Goal: Transaction & Acquisition: Purchase product/service

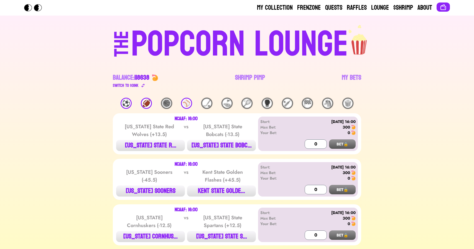
click at [248, 78] on link "Shrimp Pimp" at bounding box center [250, 81] width 30 height 16
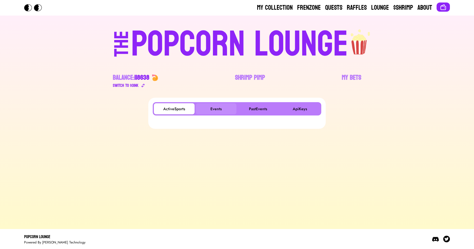
click at [220, 105] on button "Events" at bounding box center [216, 108] width 41 height 11
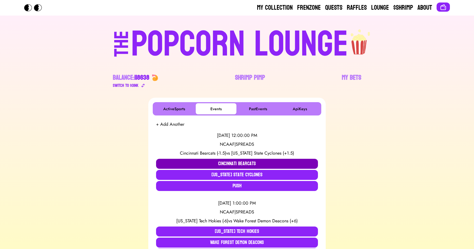
click at [184, 160] on button "Cincinnati Bearcats" at bounding box center [237, 164] width 162 height 10
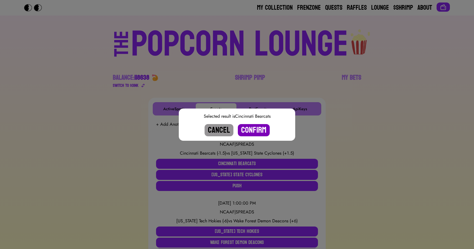
click at [251, 130] on button "Confirm" at bounding box center [254, 130] width 32 height 12
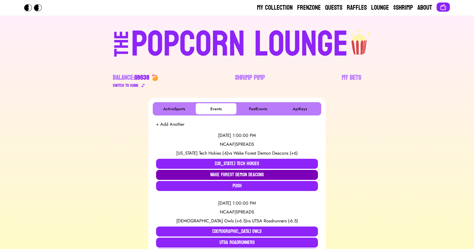
click at [223, 171] on button "Wake Forest Demon Deacons" at bounding box center [237, 175] width 162 height 10
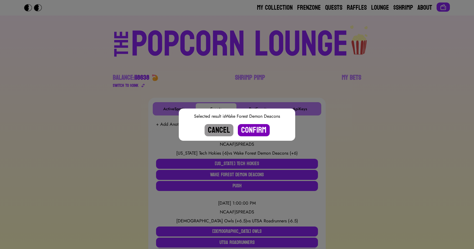
click at [246, 126] on button "Confirm" at bounding box center [254, 130] width 32 height 12
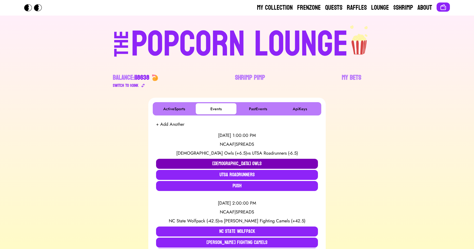
click at [226, 163] on button "Temple Owls" at bounding box center [237, 164] width 162 height 10
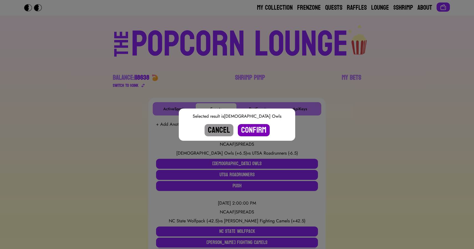
click at [251, 130] on button "Confirm" at bounding box center [254, 130] width 32 height 12
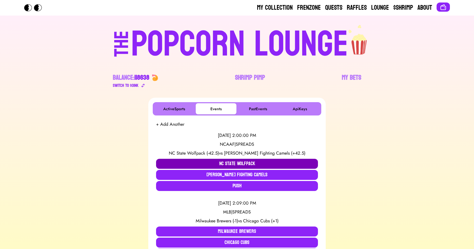
click at [213, 161] on button "NC State Wolfpack" at bounding box center [237, 164] width 162 height 10
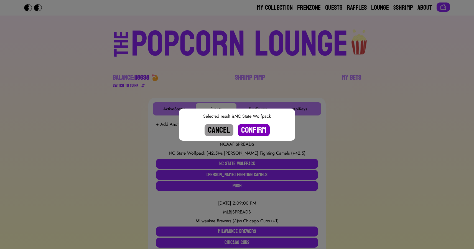
click at [253, 131] on button "Confirm" at bounding box center [254, 130] width 32 height 12
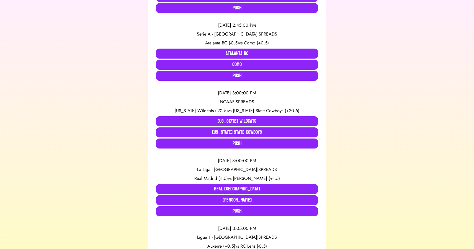
scroll to position [316, 0]
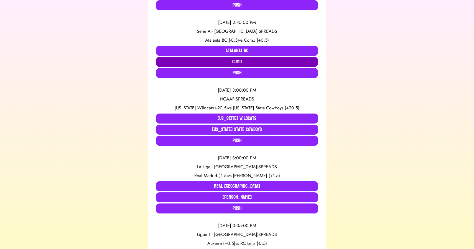
click at [231, 63] on button "Como" at bounding box center [237, 62] width 162 height 10
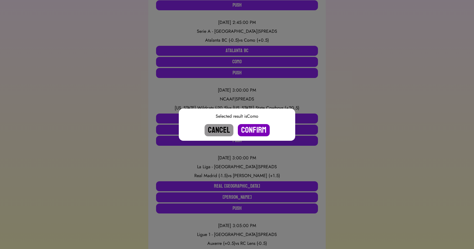
click at [250, 130] on button "Confirm" at bounding box center [254, 130] width 32 height 12
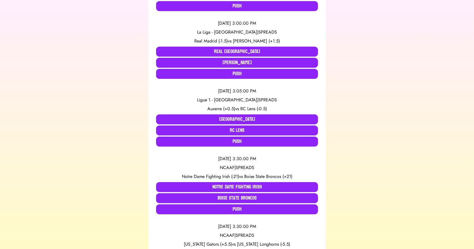
scroll to position [384, 0]
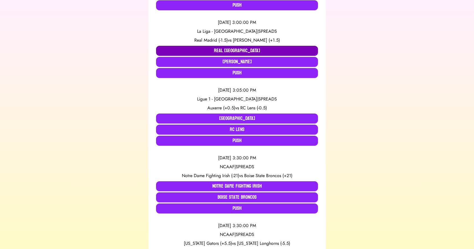
click at [230, 47] on button "Real Madrid" at bounding box center [237, 51] width 162 height 10
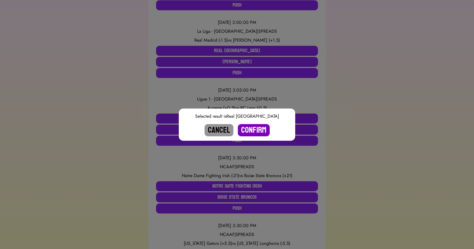
click at [252, 131] on button "Confirm" at bounding box center [254, 130] width 32 height 12
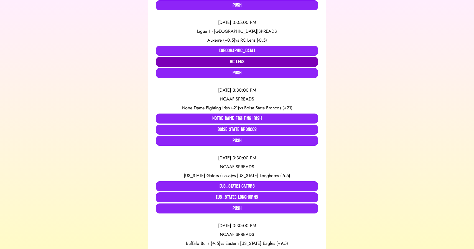
click at [231, 62] on button "RC Lens" at bounding box center [237, 62] width 162 height 10
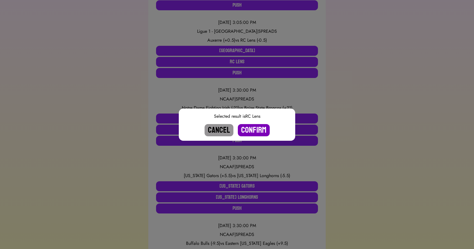
click at [255, 128] on button "Confirm" at bounding box center [254, 130] width 32 height 12
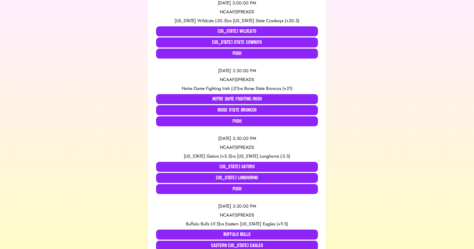
scroll to position [0, 0]
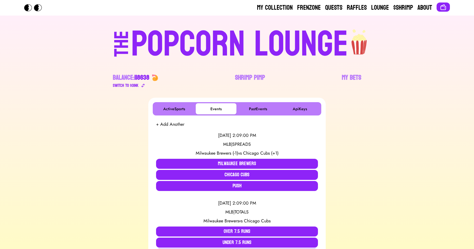
click at [206, 39] on div "POPCORN LOUNGE" at bounding box center [239, 45] width 217 height 36
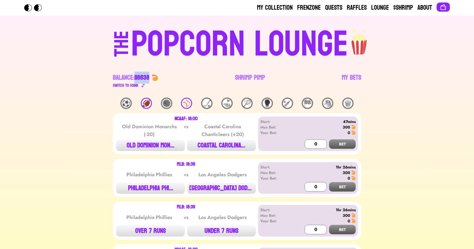
drag, startPoint x: 136, startPoint y: 77, endPoint x: 151, endPoint y: 77, distance: 14.4
click at [151, 77] on div "Balance: 118638" at bounding box center [135, 77] width 45 height 9
click at [148, 77] on span "118638" at bounding box center [142, 78] width 15 height 12
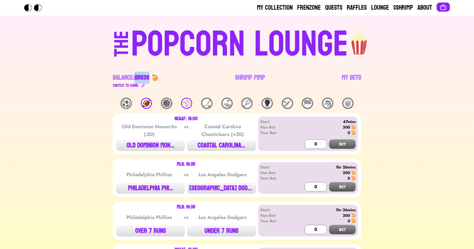
click at [145, 77] on span "118638" at bounding box center [142, 78] width 15 height 12
click at [245, 80] on link "Shrimp Pimp" at bounding box center [250, 81] width 30 height 16
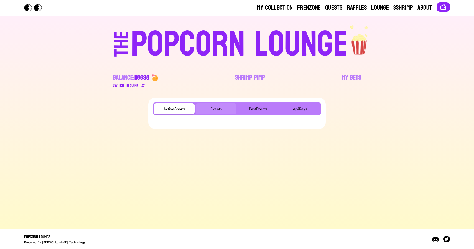
click at [218, 110] on button "Events" at bounding box center [216, 108] width 41 height 11
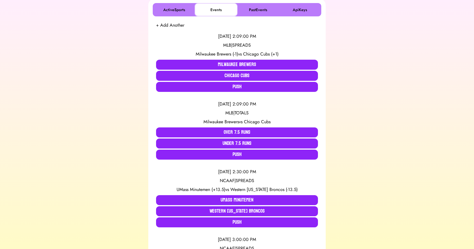
scroll to position [102, 0]
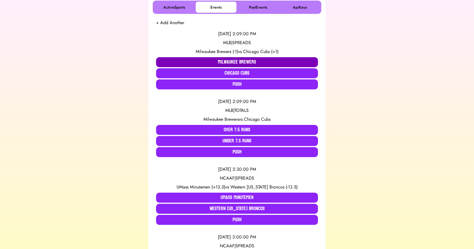
click at [203, 59] on button "Milwaukee Brewers" at bounding box center [237, 62] width 162 height 10
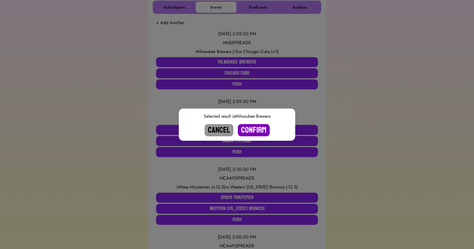
click at [254, 128] on button "Confirm" at bounding box center [254, 130] width 32 height 12
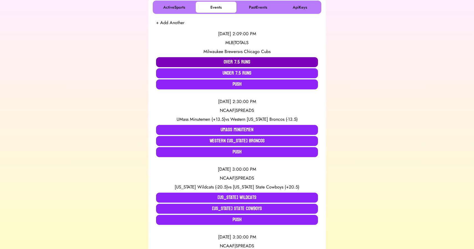
click at [227, 62] on button "Over 7.5 Runs" at bounding box center [237, 62] width 162 height 10
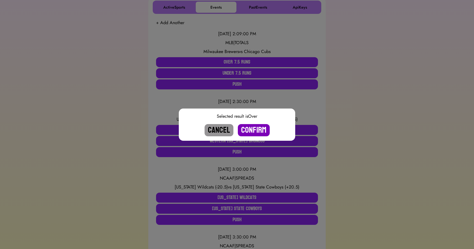
click at [248, 129] on button "Confirm" at bounding box center [254, 130] width 32 height 12
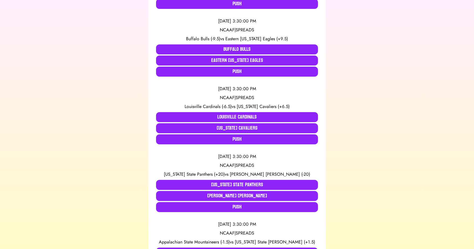
scroll to position [0, 0]
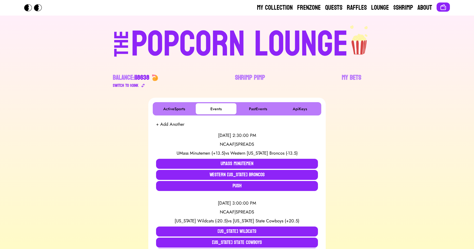
click at [209, 37] on div "POPCORN LOUNGE" at bounding box center [239, 45] width 217 height 36
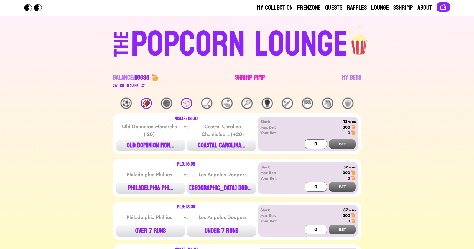
click at [246, 76] on link "Shrimp Pimp" at bounding box center [250, 81] width 30 height 16
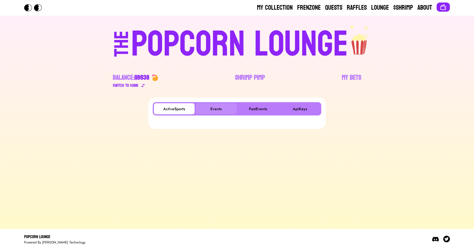
click at [218, 106] on button "Events" at bounding box center [216, 108] width 41 height 11
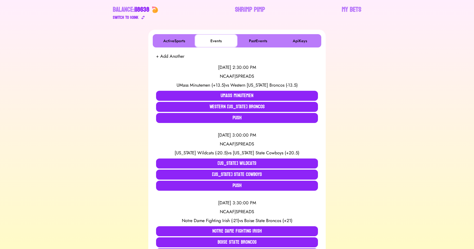
scroll to position [83, 0]
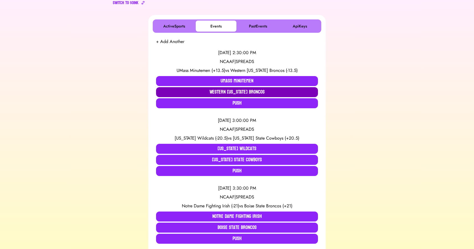
click at [213, 90] on button "Western Michigan Broncos" at bounding box center [237, 92] width 162 height 10
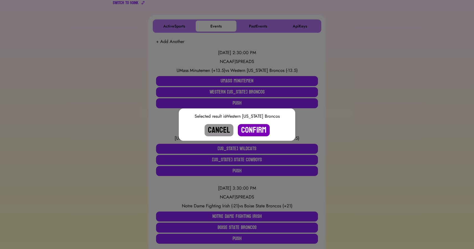
click at [252, 131] on button "Confirm" at bounding box center [254, 130] width 32 height 12
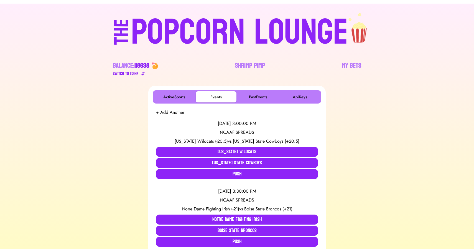
scroll to position [0, 0]
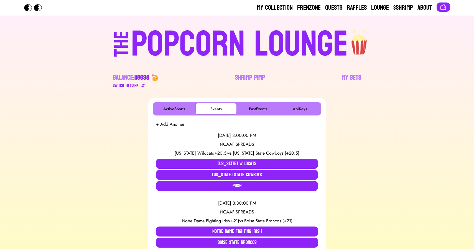
click at [240, 46] on div "POPCORN LOUNGE" at bounding box center [239, 45] width 217 height 36
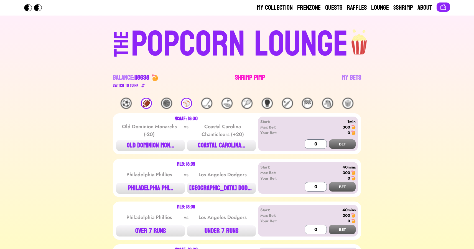
click at [245, 75] on link "Shrimp Pimp" at bounding box center [250, 81] width 30 height 16
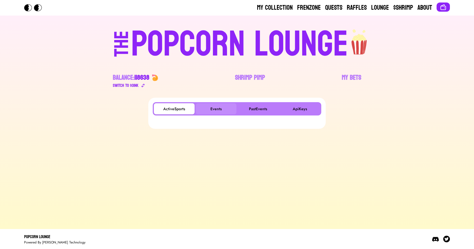
click at [211, 110] on button "Events" at bounding box center [216, 108] width 41 height 11
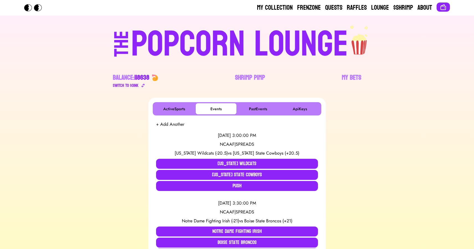
click at [179, 45] on div "POPCORN LOUNGE" at bounding box center [239, 45] width 217 height 36
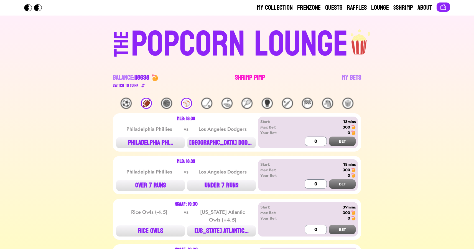
click at [252, 75] on link "Shrimp Pimp" at bounding box center [250, 81] width 30 height 16
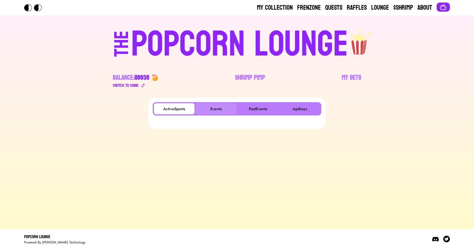
click at [219, 107] on button "Events" at bounding box center [216, 108] width 41 height 11
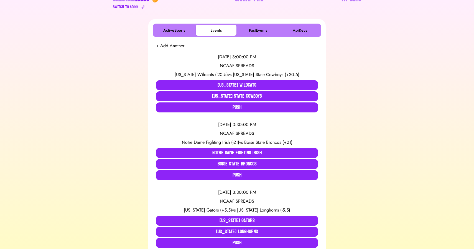
scroll to position [86, 0]
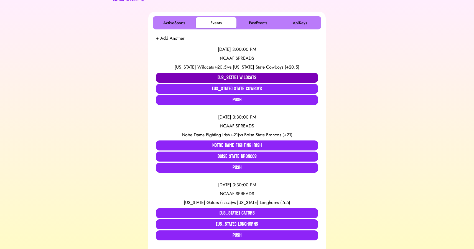
click at [185, 74] on button "Arizona Wildcats" at bounding box center [237, 78] width 162 height 10
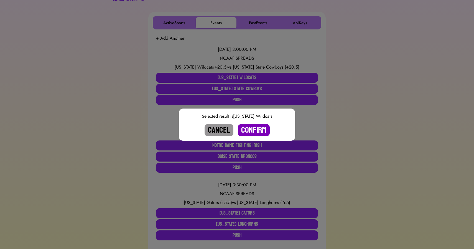
click at [249, 129] on button "Confirm" at bounding box center [254, 130] width 32 height 12
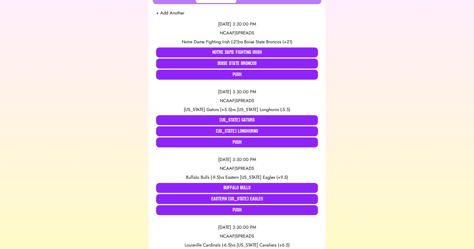
scroll to position [0, 0]
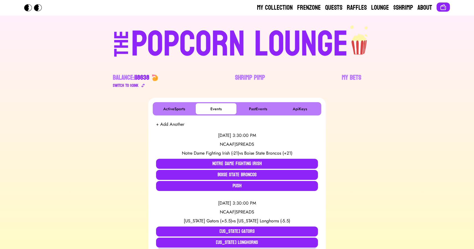
click at [189, 40] on div "POPCORN LOUNGE" at bounding box center [239, 45] width 217 height 36
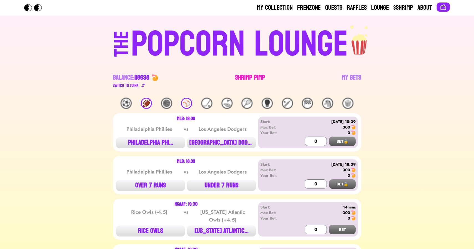
click at [246, 75] on link "Shrimp Pimp" at bounding box center [250, 81] width 30 height 16
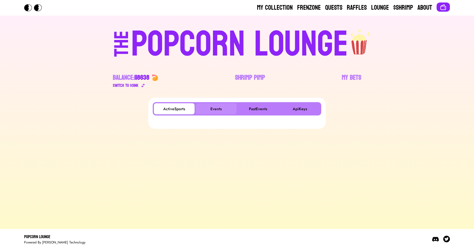
click at [213, 108] on button "Events" at bounding box center [216, 108] width 41 height 11
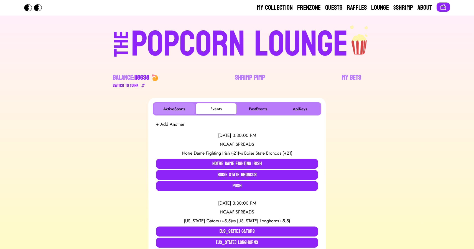
scroll to position [299, 0]
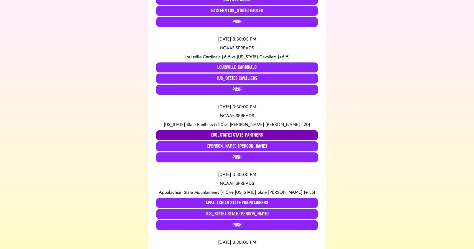
click at [223, 134] on button "[US_STATE] State Panthers" at bounding box center [237, 135] width 162 height 10
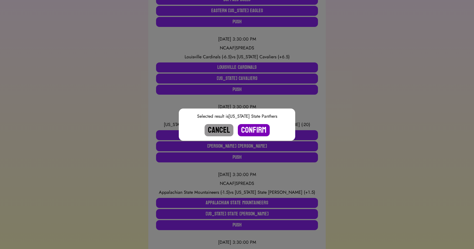
click at [251, 131] on button "Confirm" at bounding box center [254, 130] width 32 height 12
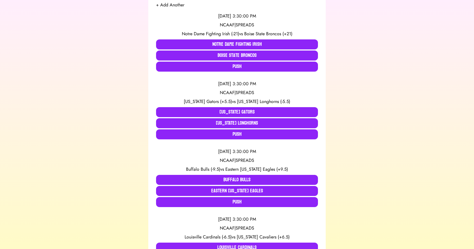
scroll to position [0, 0]
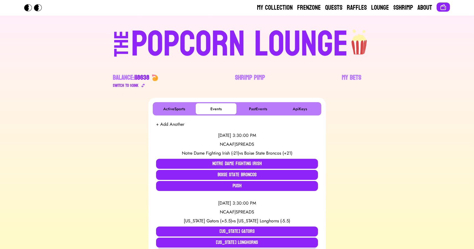
click at [198, 49] on div "POPCORN LOUNGE" at bounding box center [239, 45] width 217 height 36
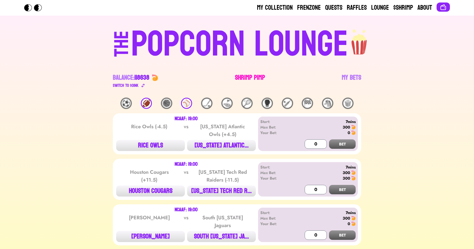
click at [251, 78] on link "Shrimp Pimp" at bounding box center [250, 81] width 30 height 16
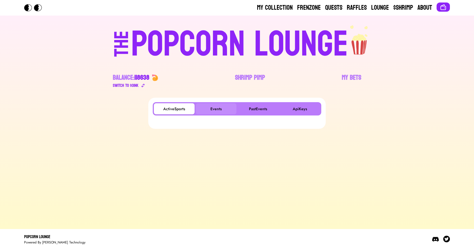
click at [217, 107] on button "Events" at bounding box center [216, 108] width 41 height 11
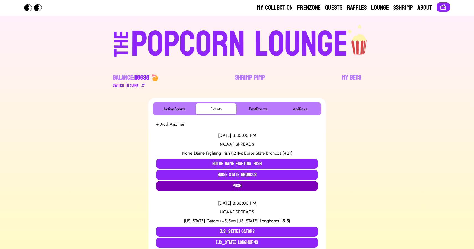
click at [224, 186] on button "Push" at bounding box center [237, 186] width 162 height 10
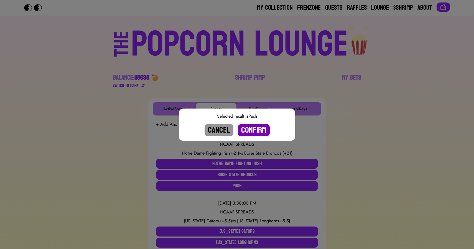
click at [257, 130] on button "Confirm" at bounding box center [254, 130] width 32 height 12
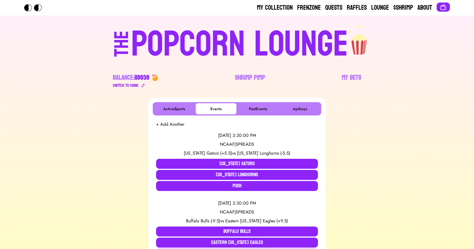
scroll to position [299, 0]
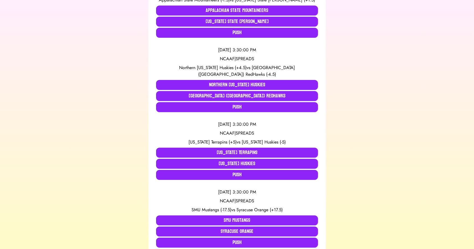
scroll to position [391, 0]
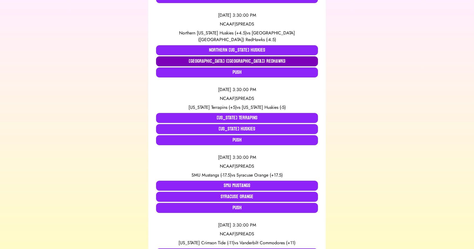
click at [216, 56] on button "[GEOGRAPHIC_DATA] ([GEOGRAPHIC_DATA]) RedHawks" at bounding box center [237, 61] width 162 height 10
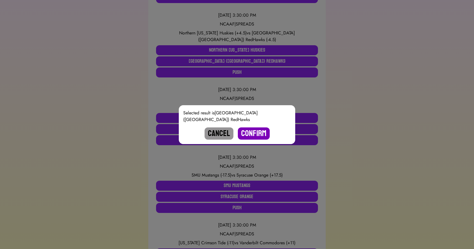
click at [254, 130] on button "Confirm" at bounding box center [254, 133] width 32 height 12
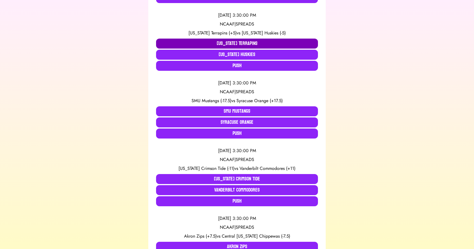
click at [204, 44] on button "[US_STATE] Terrapins" at bounding box center [237, 44] width 162 height 10
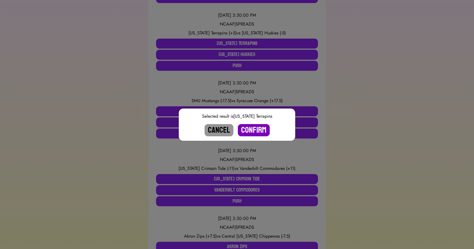
click at [253, 129] on button "Confirm" at bounding box center [254, 130] width 32 height 12
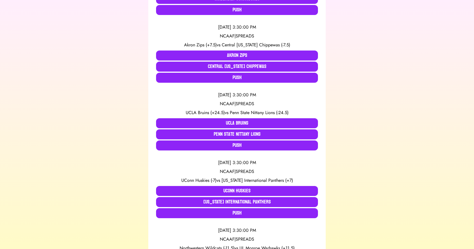
scroll to position [517, 0]
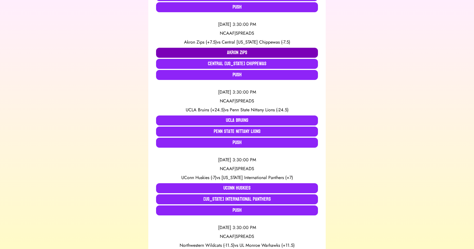
click at [186, 52] on button "Akron Zips" at bounding box center [237, 53] width 162 height 10
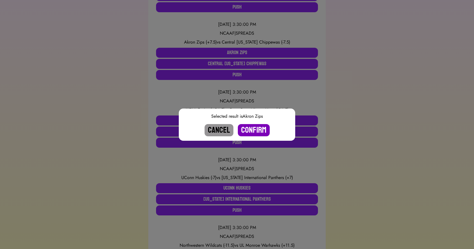
click at [254, 128] on button "Confirm" at bounding box center [254, 130] width 32 height 12
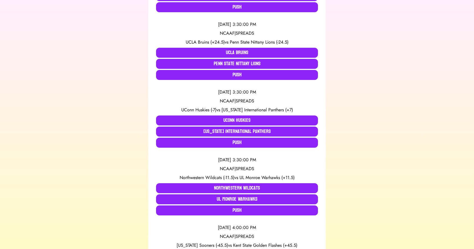
scroll to position [232, 0]
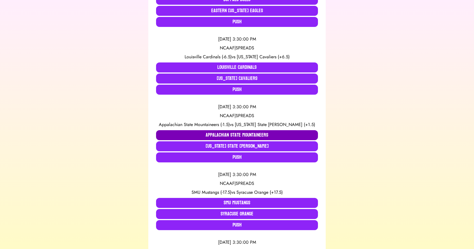
click at [171, 132] on button "Appalachian State Mountaineers" at bounding box center [237, 135] width 162 height 10
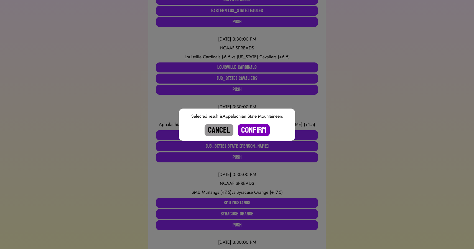
click at [253, 129] on button "Confirm" at bounding box center [254, 130] width 32 height 12
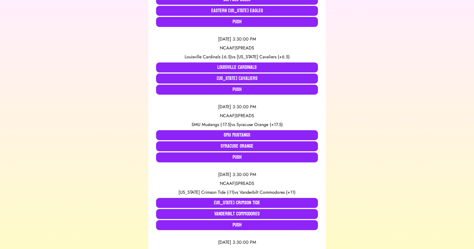
scroll to position [0, 0]
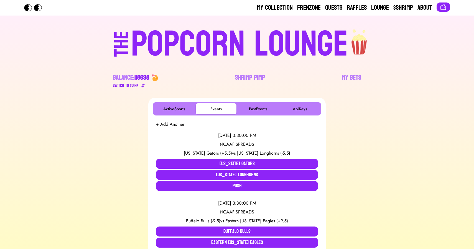
click at [153, 47] on div "POPCORN LOUNGE" at bounding box center [239, 45] width 217 height 36
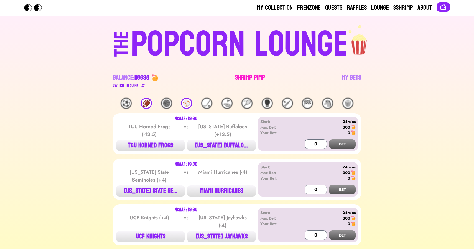
click at [246, 76] on link "Shrimp Pimp" at bounding box center [250, 81] width 30 height 16
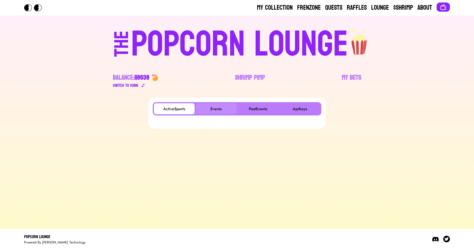
click at [215, 106] on button "Events" at bounding box center [216, 108] width 41 height 11
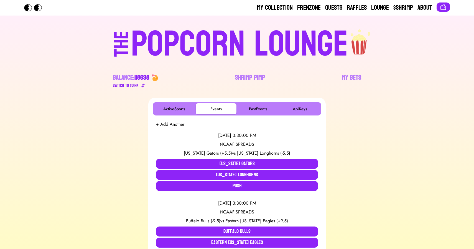
scroll to position [367, 0]
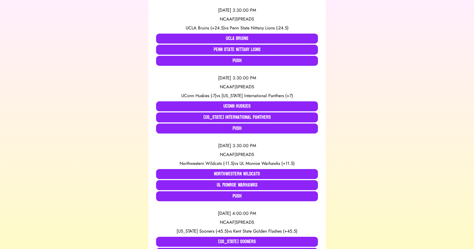
scroll to position [464, 0]
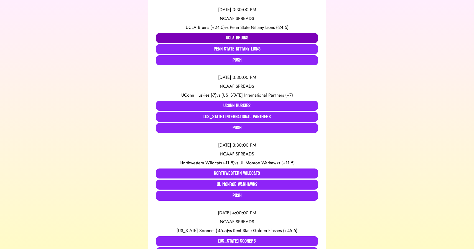
click at [206, 39] on button "UCLA Bruins" at bounding box center [237, 38] width 162 height 10
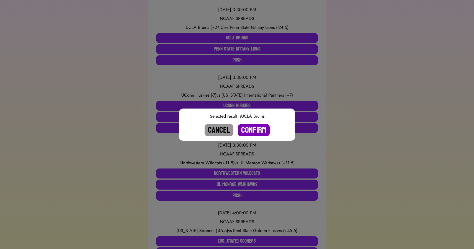
click at [255, 132] on button "Confirm" at bounding box center [254, 130] width 32 height 12
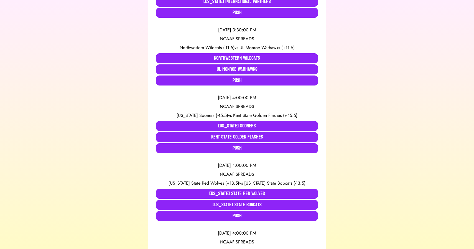
scroll to position [512, 0]
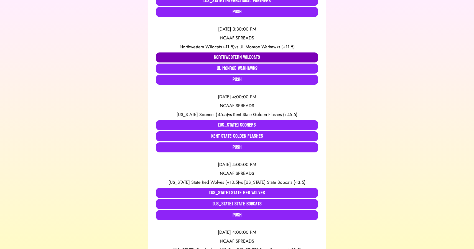
click at [268, 58] on button "Northwestern Wildcats" at bounding box center [237, 57] width 162 height 10
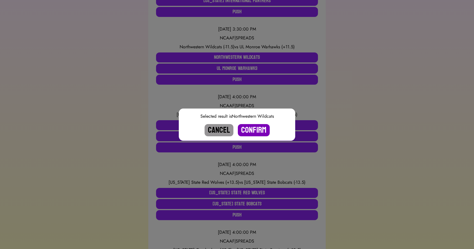
click at [259, 129] on button "Confirm" at bounding box center [254, 130] width 32 height 12
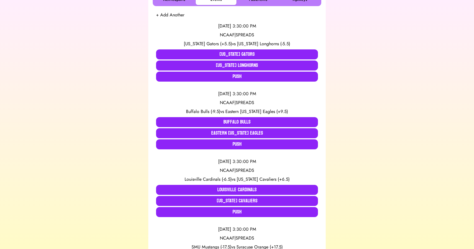
scroll to position [367, 0]
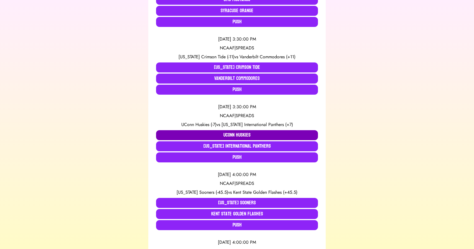
click at [186, 134] on button "UConn Huskies" at bounding box center [237, 135] width 162 height 10
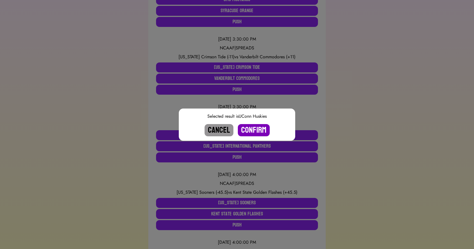
click at [257, 128] on button "Confirm" at bounding box center [254, 130] width 32 height 12
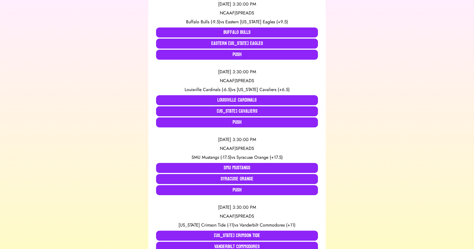
scroll to position [0, 0]
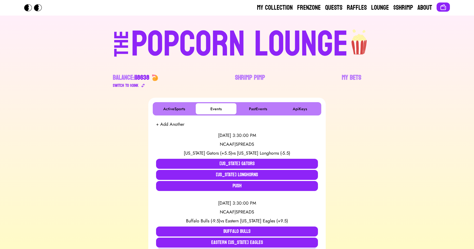
click at [169, 30] on div "POPCORN LOUNGE" at bounding box center [239, 45] width 217 height 36
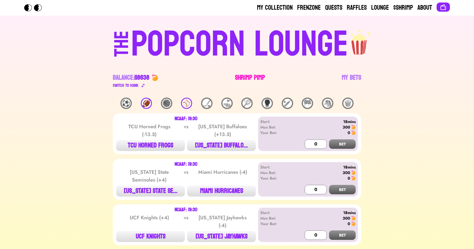
click at [251, 79] on link "Shrimp Pimp" at bounding box center [250, 81] width 30 height 16
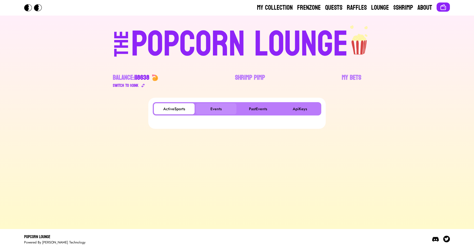
click at [211, 108] on button "Events" at bounding box center [216, 108] width 41 height 11
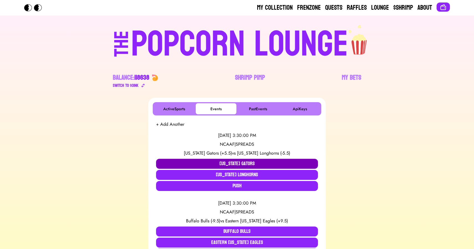
click at [188, 162] on button "[US_STATE] Gators" at bounding box center [237, 164] width 162 height 10
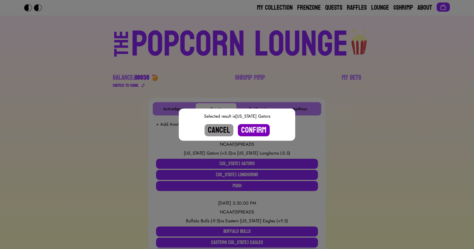
click at [250, 128] on button "Confirm" at bounding box center [254, 130] width 32 height 12
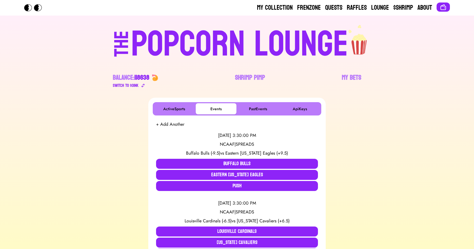
scroll to position [232, 0]
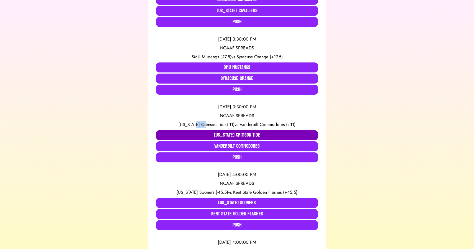
click at [193, 135] on button "[US_STATE] Crimson Tide" at bounding box center [237, 135] width 162 height 10
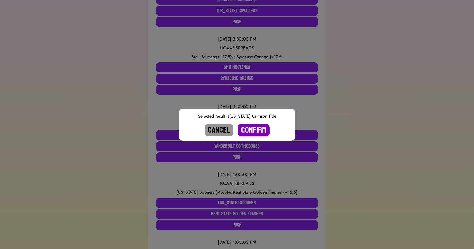
click at [255, 132] on button "Confirm" at bounding box center [254, 130] width 32 height 12
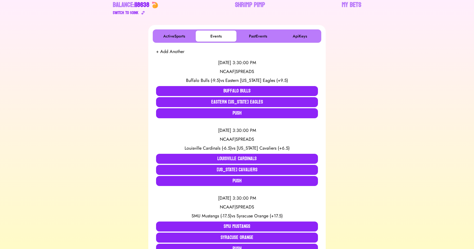
scroll to position [80, 0]
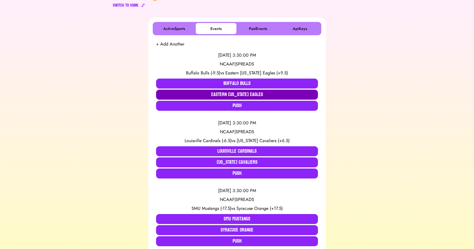
click at [216, 91] on button "Eastern [US_STATE] Eagles" at bounding box center [237, 95] width 162 height 10
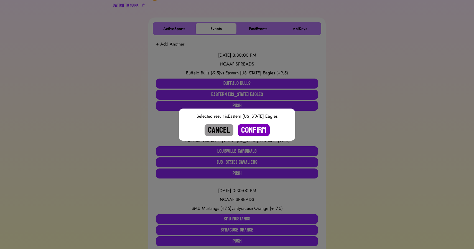
click at [256, 129] on button "Confirm" at bounding box center [254, 130] width 32 height 12
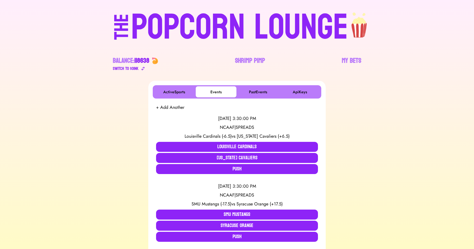
scroll to position [0, 0]
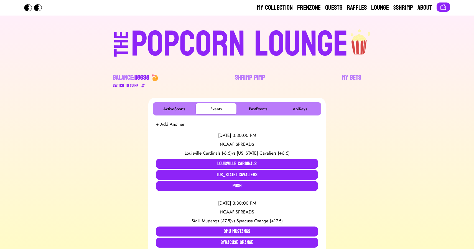
click at [246, 35] on div "POPCORN LOUNGE" at bounding box center [239, 45] width 217 height 36
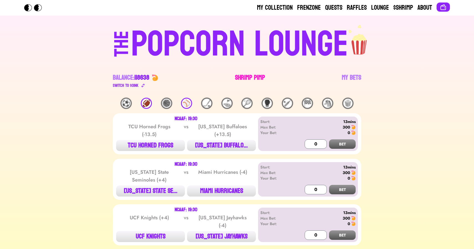
click at [245, 80] on link "Shrimp Pimp" at bounding box center [250, 81] width 30 height 16
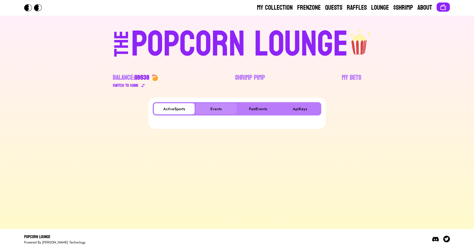
click at [217, 108] on button "Events" at bounding box center [216, 108] width 41 height 11
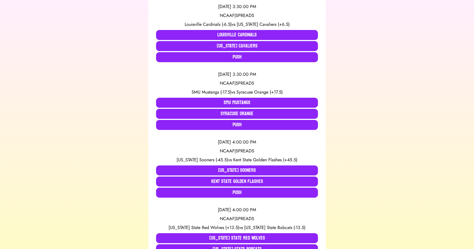
scroll to position [127, 0]
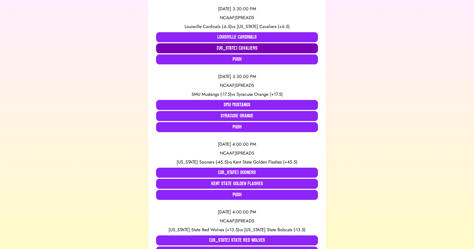
click at [251, 48] on button "[US_STATE] Cavaliers" at bounding box center [237, 48] width 162 height 10
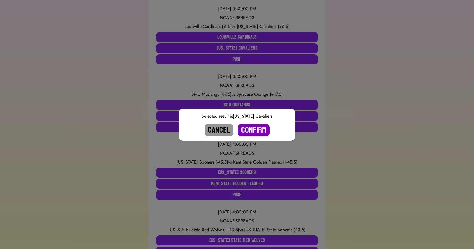
click at [251, 131] on button "Confirm" at bounding box center [254, 130] width 32 height 12
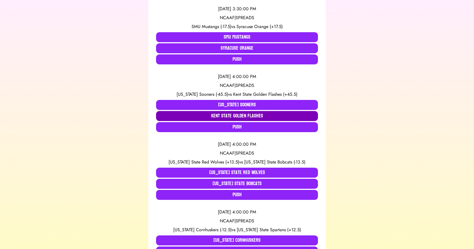
click at [221, 117] on button "Kent State Golden Flashes" at bounding box center [237, 116] width 162 height 10
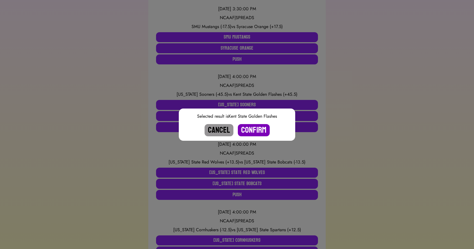
click at [257, 131] on button "Confirm" at bounding box center [254, 130] width 32 height 12
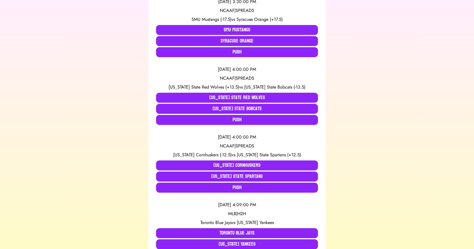
scroll to position [93, 0]
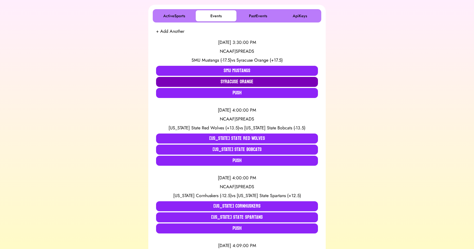
click at [281, 81] on button "Syracuse Orange" at bounding box center [237, 82] width 162 height 10
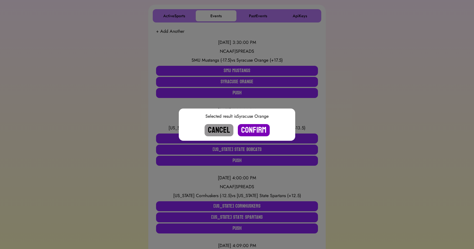
click at [257, 131] on button "Confirm" at bounding box center [254, 130] width 32 height 12
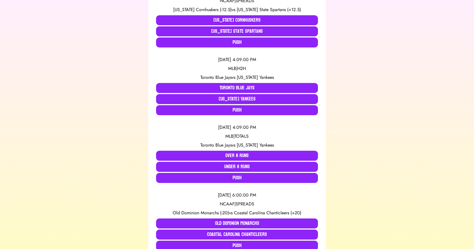
scroll to position [234, 0]
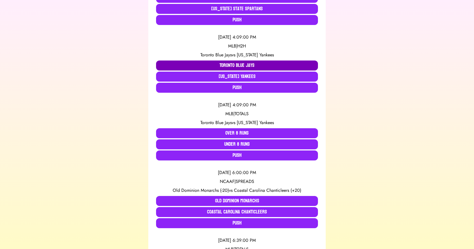
click at [269, 62] on button "Toronto Blue Jays" at bounding box center [237, 65] width 162 height 10
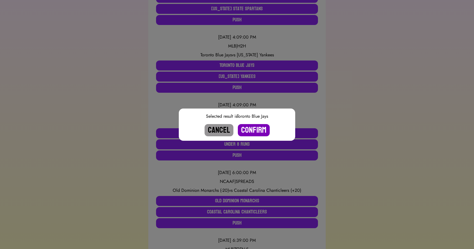
click at [249, 128] on button "Confirm" at bounding box center [254, 130] width 32 height 12
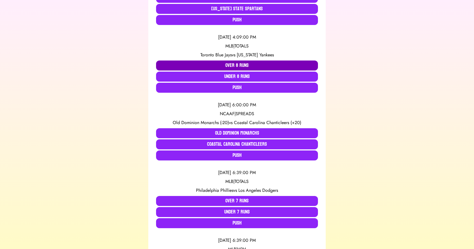
click at [245, 65] on button "Over 8 Runs" at bounding box center [237, 65] width 162 height 10
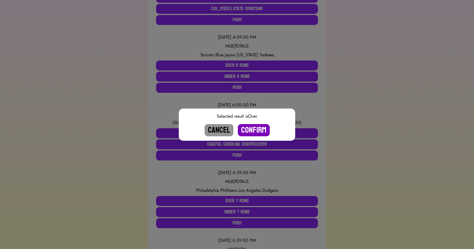
click at [256, 129] on button "Confirm" at bounding box center [254, 130] width 32 height 12
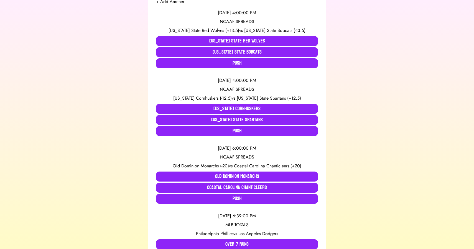
scroll to position [0, 0]
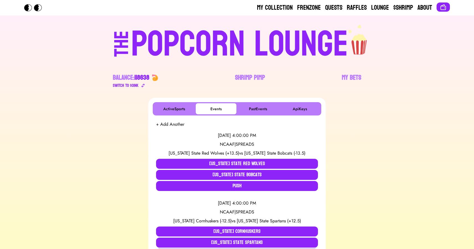
click at [229, 40] on div "POPCORN LOUNGE" at bounding box center [239, 45] width 217 height 36
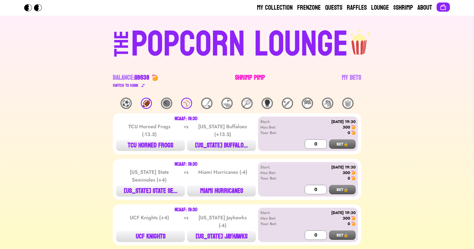
click at [251, 76] on link "Shrimp Pimp" at bounding box center [250, 81] width 30 height 16
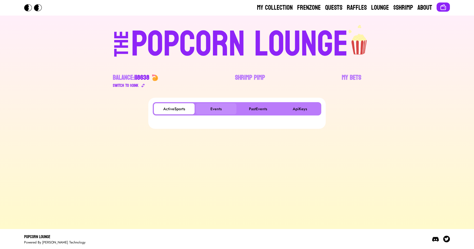
click at [213, 108] on button "Events" at bounding box center [216, 108] width 41 height 11
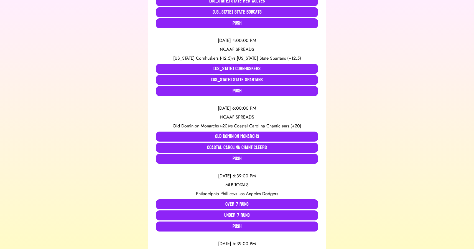
scroll to position [162, 0]
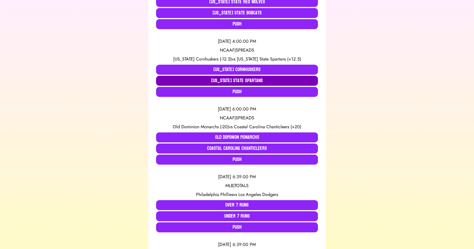
click at [235, 82] on button "[US_STATE] State Spartans" at bounding box center [237, 81] width 162 height 10
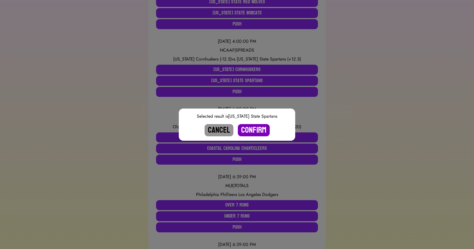
click at [251, 131] on button "Confirm" at bounding box center [254, 130] width 32 height 12
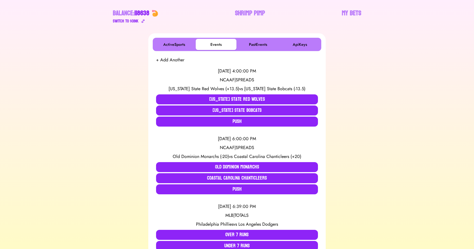
scroll to position [65, 0]
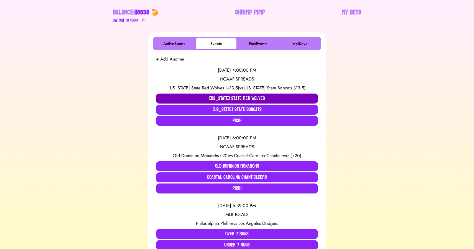
click at [229, 99] on button "[US_STATE] State Red Wolves" at bounding box center [237, 98] width 162 height 10
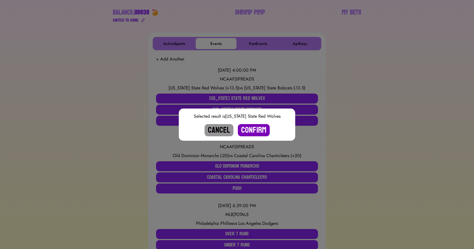
click at [254, 128] on button "Confirm" at bounding box center [254, 130] width 32 height 12
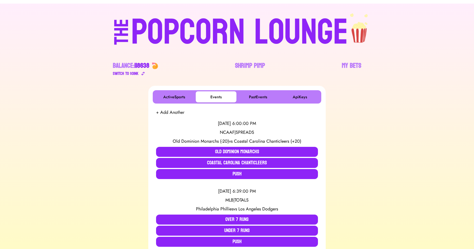
scroll to position [0, 0]
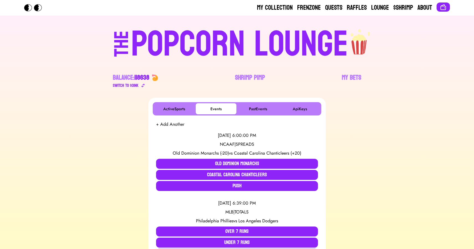
click at [166, 51] on div "POPCORN LOUNGE" at bounding box center [239, 45] width 217 height 36
